Goal: Check status: Check status

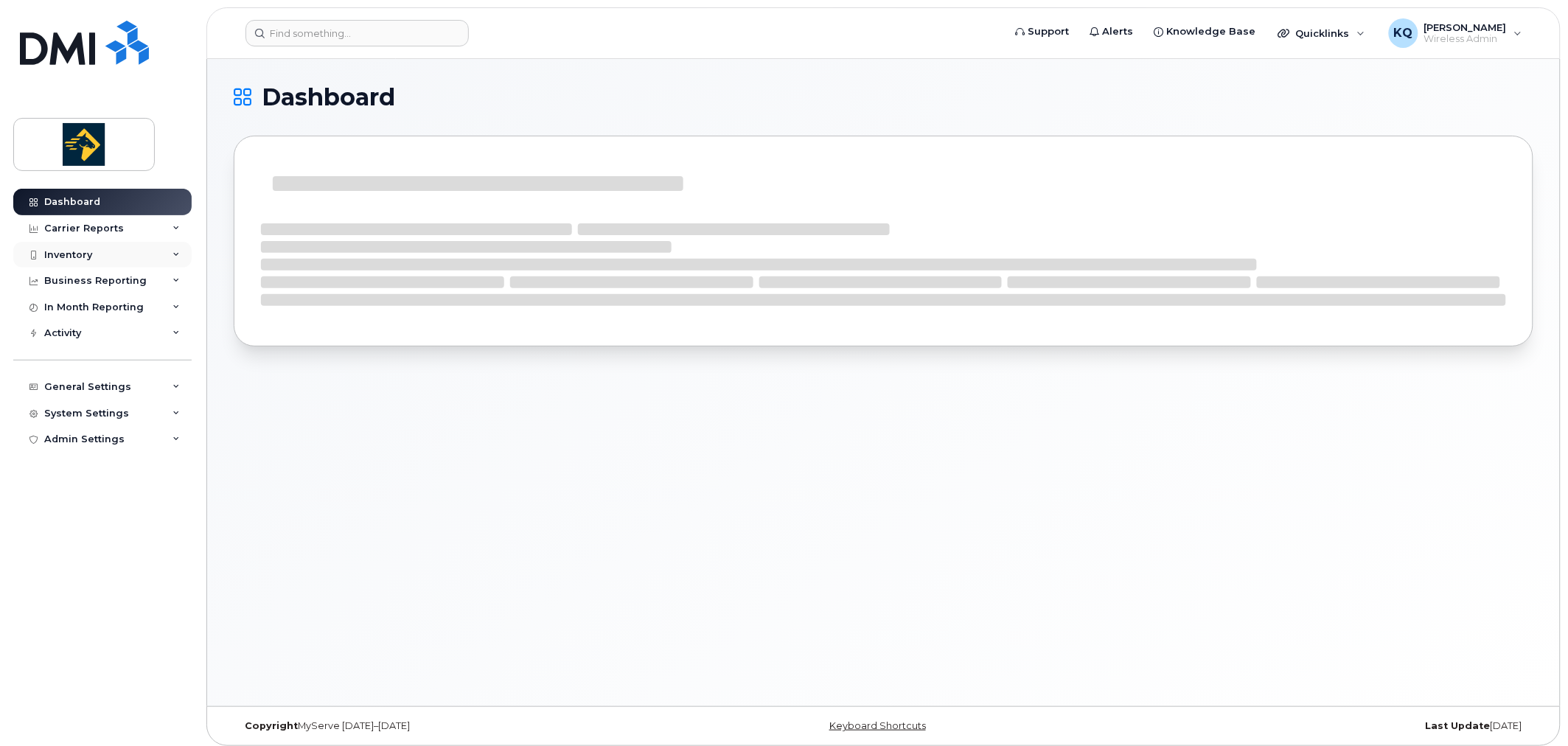
click at [106, 258] on div "Inventory" at bounding box center [102, 255] width 178 height 27
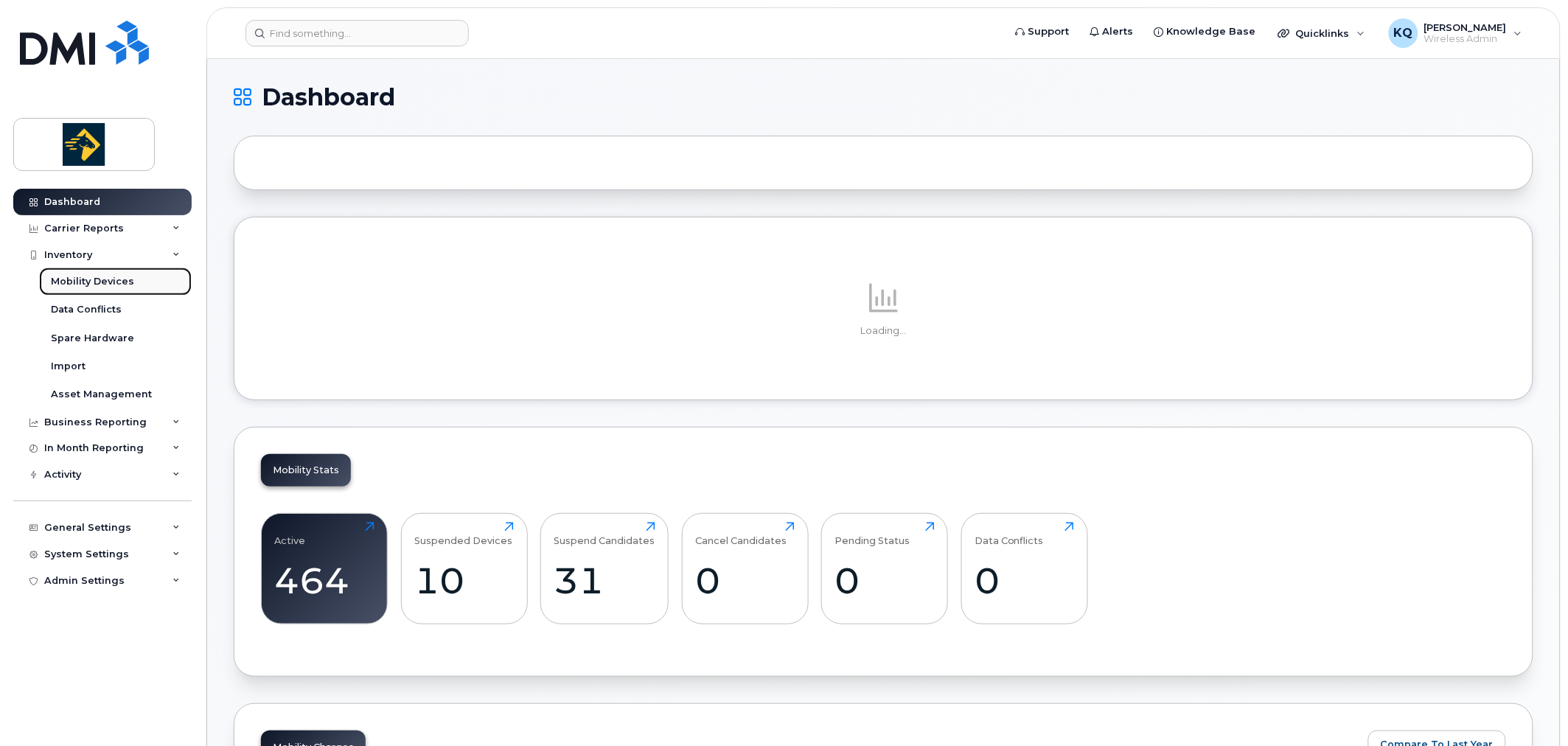
drag, startPoint x: 104, startPoint y: 279, endPoint x: 113, endPoint y: 278, distance: 9.1
click at [104, 279] on div "Mobility Devices" at bounding box center [92, 281] width 83 height 13
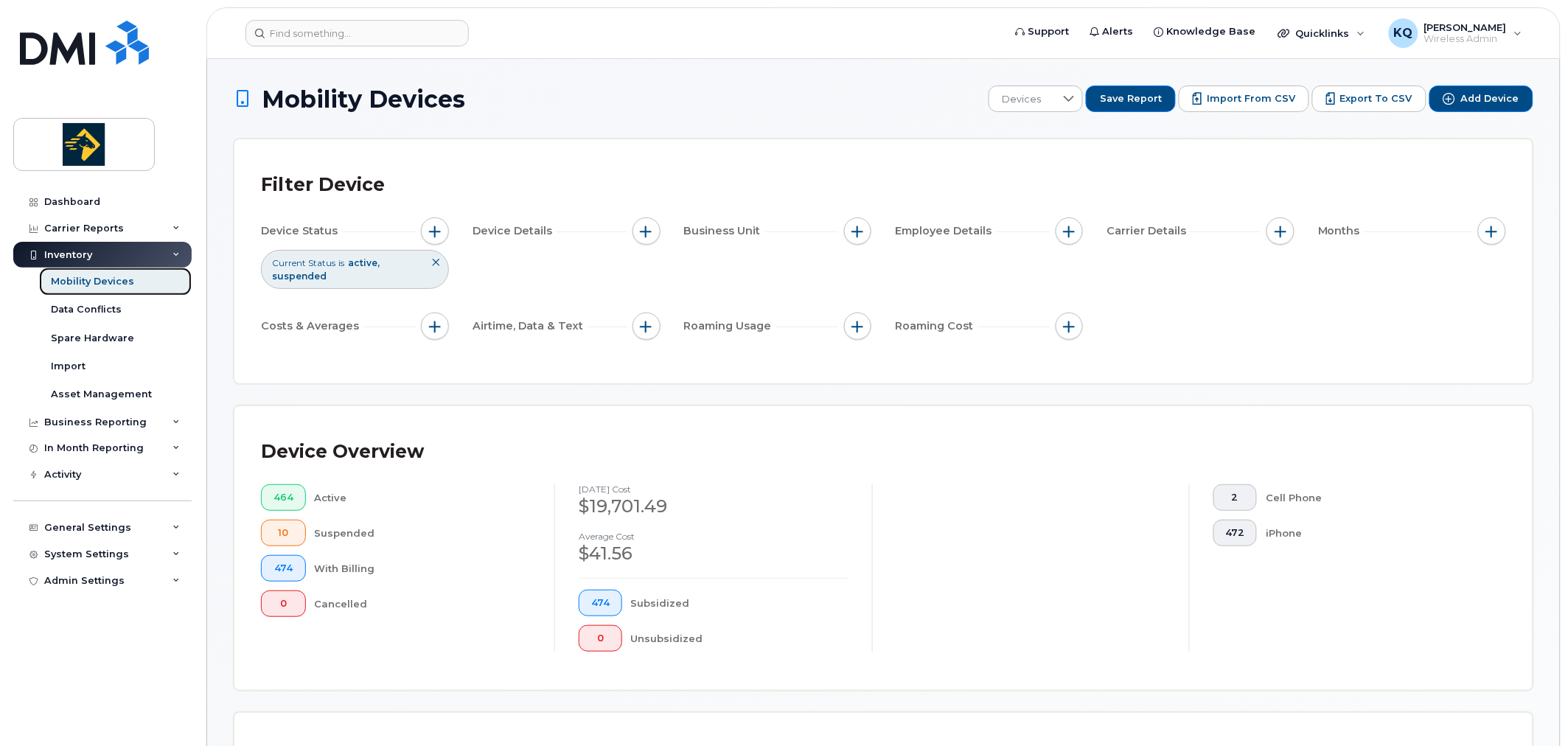
scroll to position [409, 0]
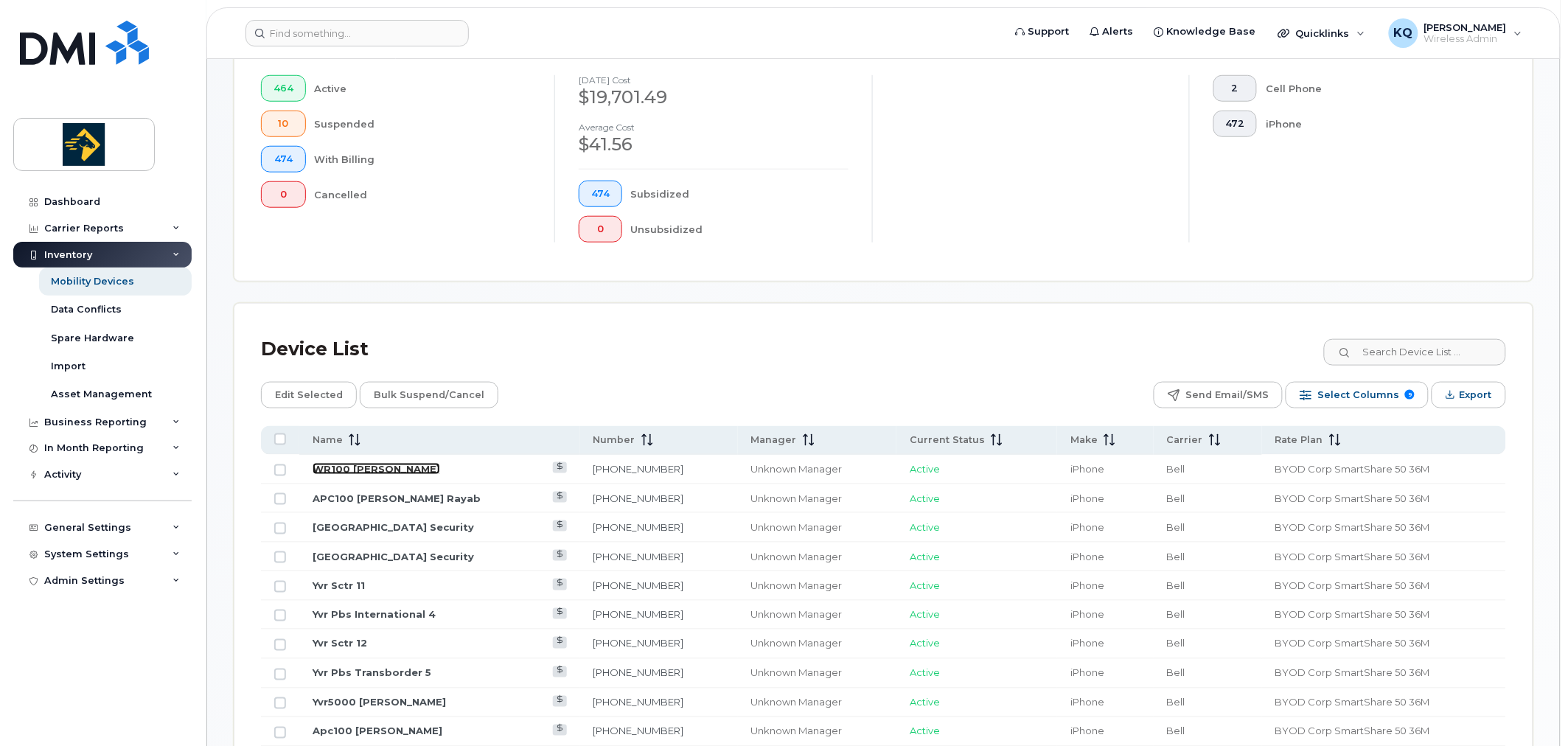
click at [381, 473] on link "WR100 [PERSON_NAME]" at bounding box center [376, 469] width 127 height 11
